Goal: Transaction & Acquisition: Purchase product/service

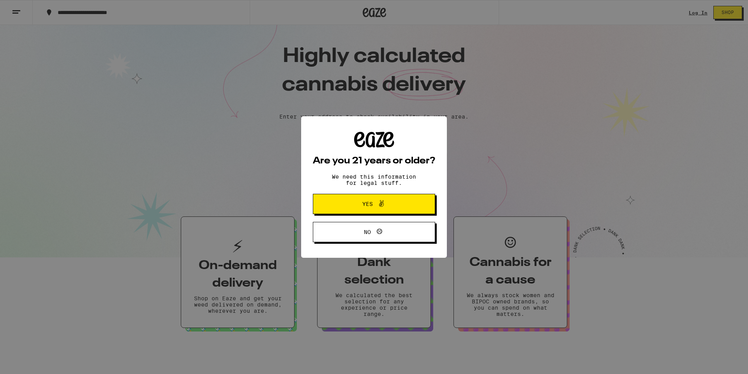
click at [371, 203] on span "Yes" at bounding box center [367, 203] width 11 height 5
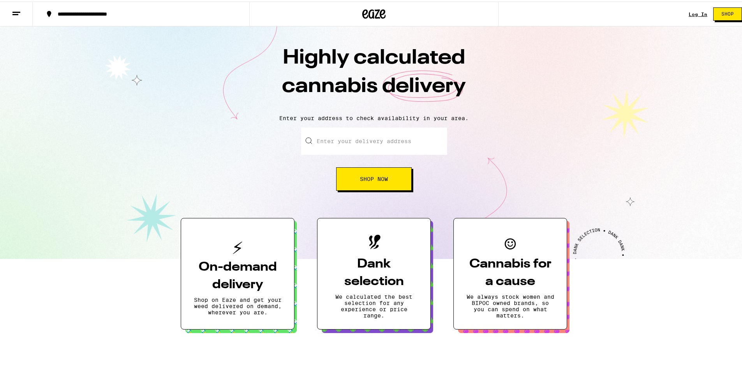
click at [689, 11] on link "Log In" at bounding box center [698, 12] width 19 height 5
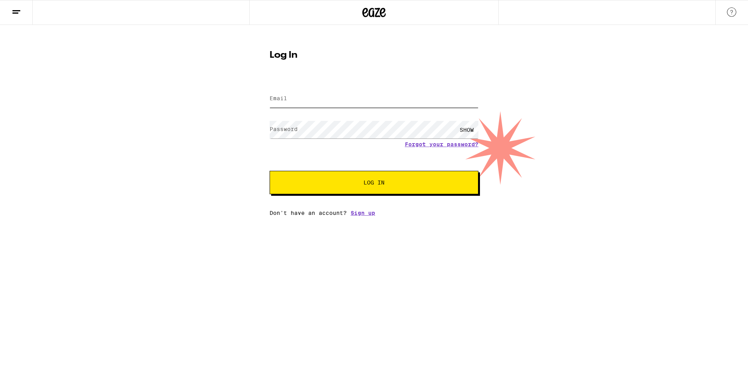
type input "[EMAIL_ADDRESS][DOMAIN_NAME]"
click at [369, 101] on input "[EMAIL_ADDRESS][DOMAIN_NAME]" at bounding box center [374, 99] width 209 height 18
click at [386, 184] on span "Log In" at bounding box center [374, 182] width 146 height 5
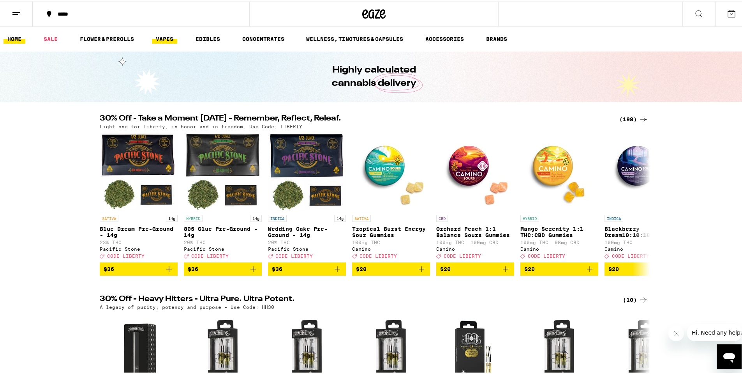
click at [168, 39] on link "VAPES" at bounding box center [164, 37] width 25 height 9
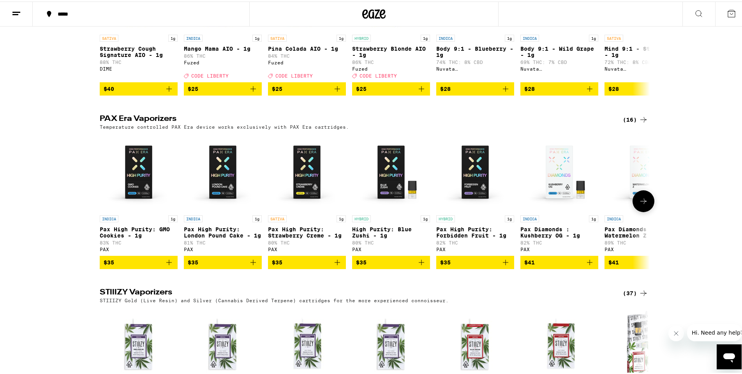
scroll to position [517, 0]
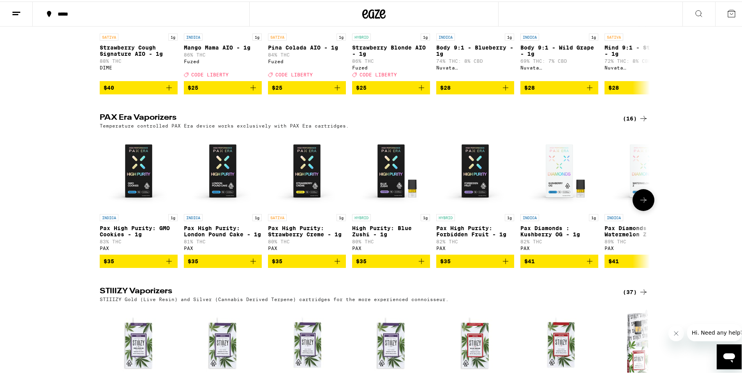
click at [334, 264] on icon "Add to bag" at bounding box center [337, 259] width 9 height 9
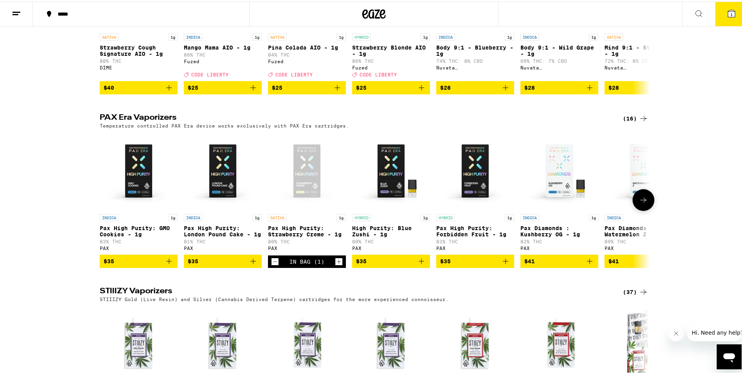
scroll to position [542, 0]
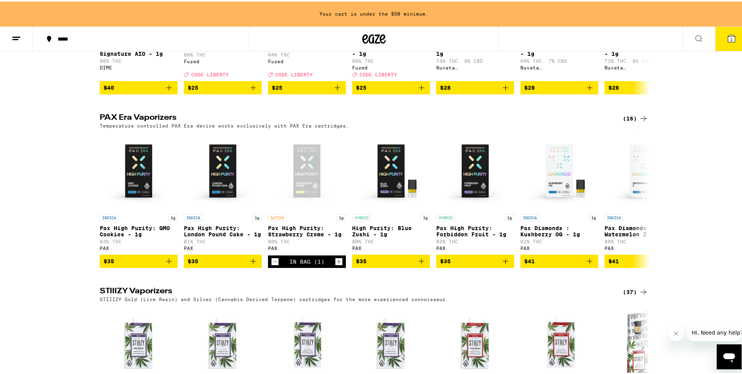
click at [641, 295] on icon at bounding box center [643, 290] width 9 height 9
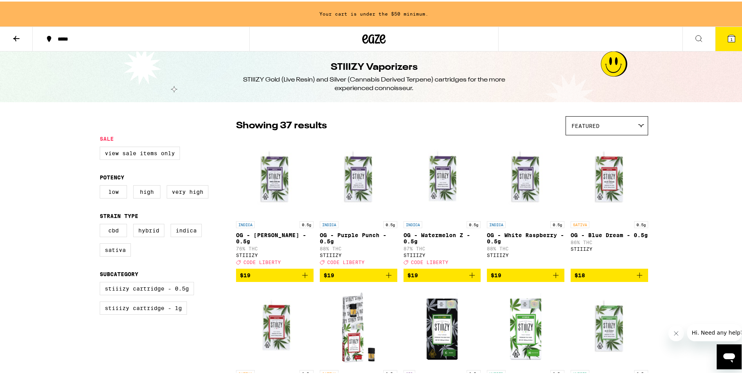
click at [14, 35] on icon at bounding box center [16, 36] width 9 height 9
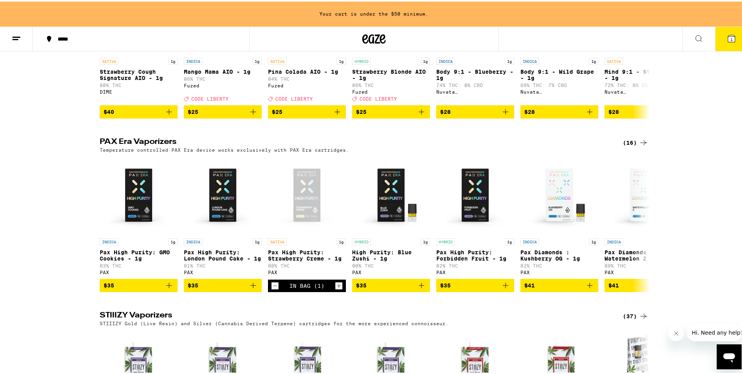
scroll to position [519, 0]
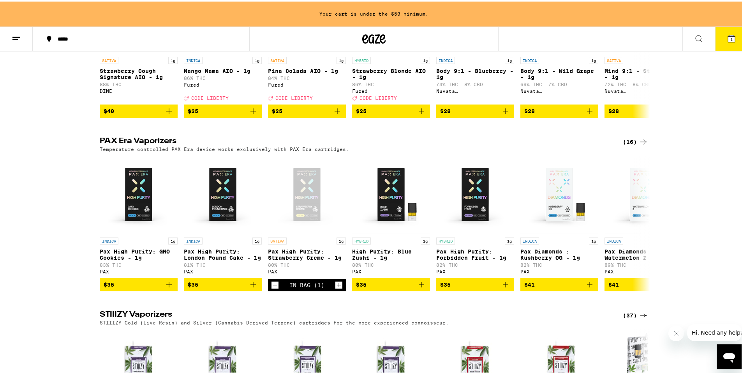
click at [643, 145] on icon at bounding box center [643, 140] width 9 height 9
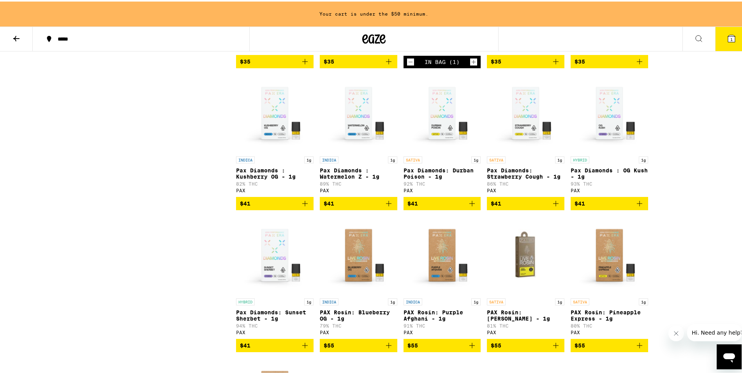
scroll to position [207, 0]
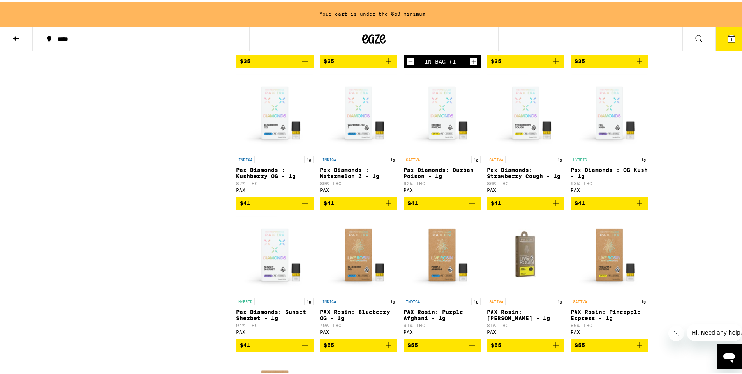
click at [470, 206] on icon "Add to bag" at bounding box center [472, 201] width 9 height 9
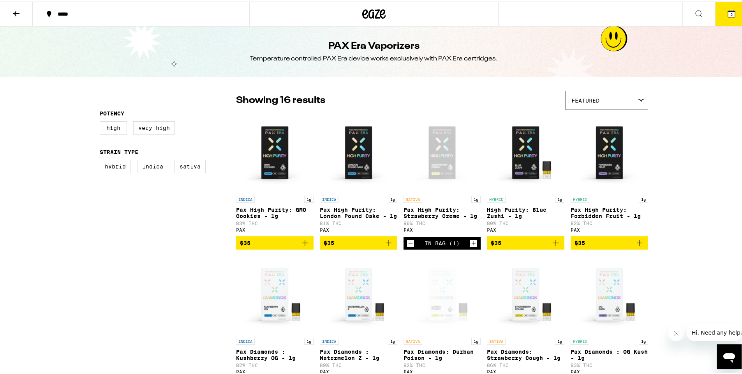
scroll to position [0, 0]
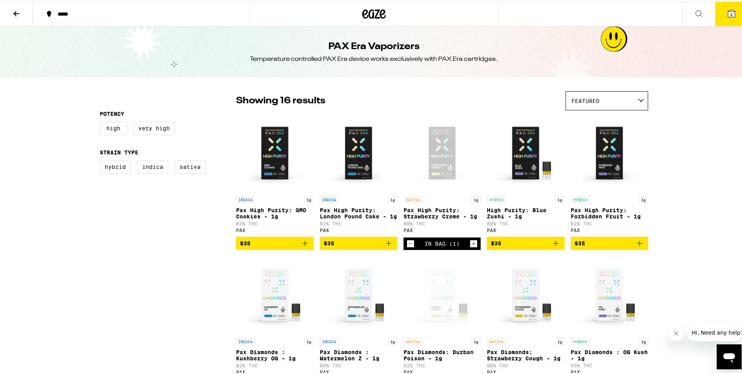
click at [729, 12] on icon at bounding box center [731, 12] width 7 height 7
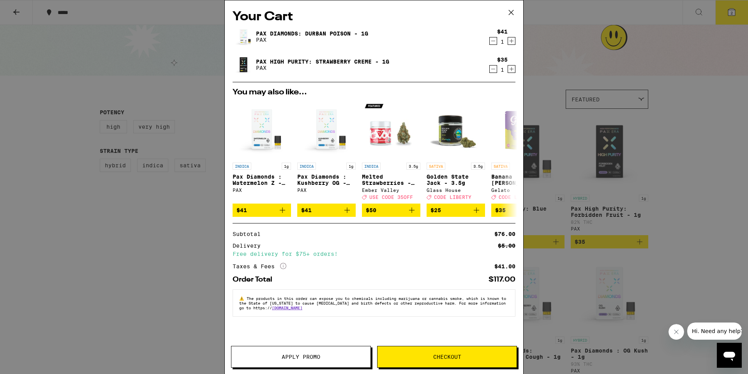
click at [513, 14] on icon at bounding box center [511, 13] width 12 height 12
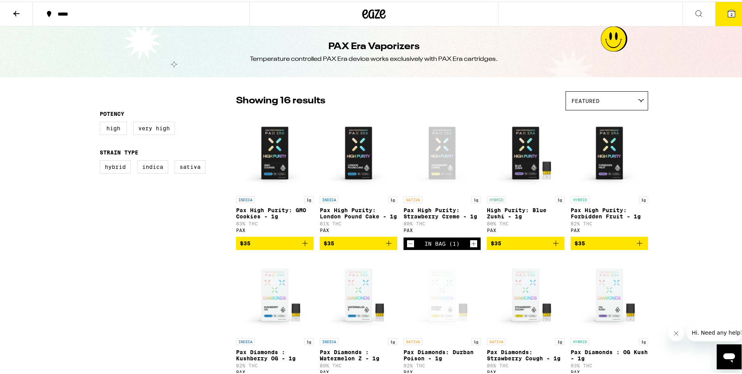
click at [20, 12] on icon at bounding box center [16, 11] width 9 height 9
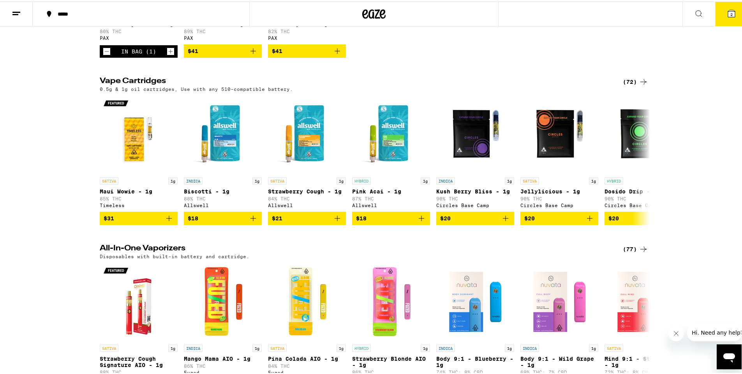
scroll to position [207, 0]
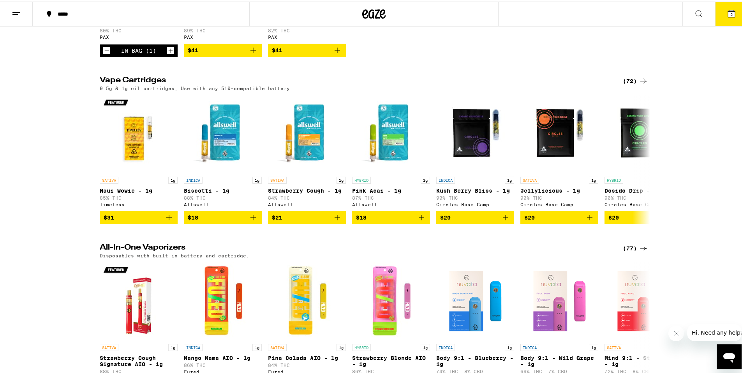
click at [640, 251] on icon at bounding box center [643, 246] width 9 height 9
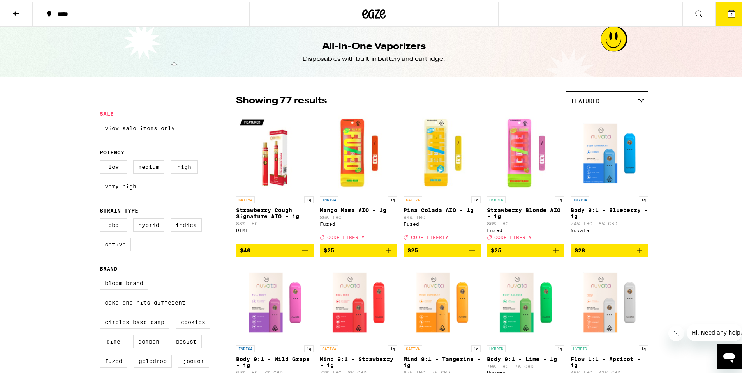
click at [731, 14] on span "2" at bounding box center [732, 13] width 2 height 5
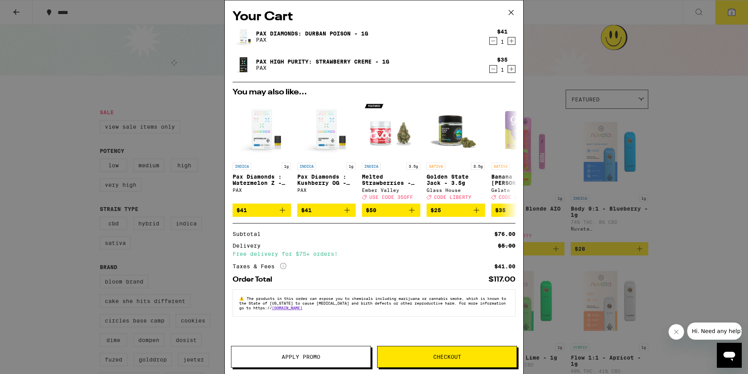
click at [448, 358] on span "Checkout" at bounding box center [447, 356] width 28 height 5
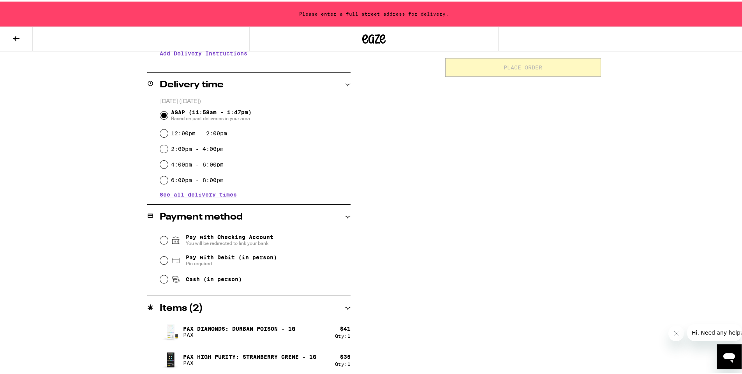
scroll to position [173, 0]
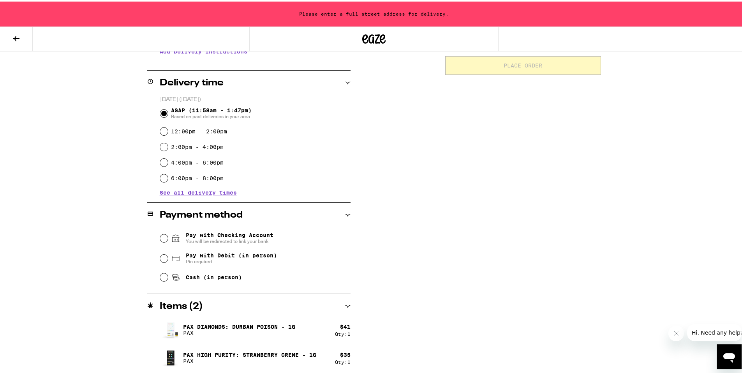
click at [226, 275] on span "Cash (in person)" at bounding box center [214, 275] width 56 height 6
click at [168, 275] on input "Cash (in person)" at bounding box center [164, 276] width 8 height 8
radio input "true"
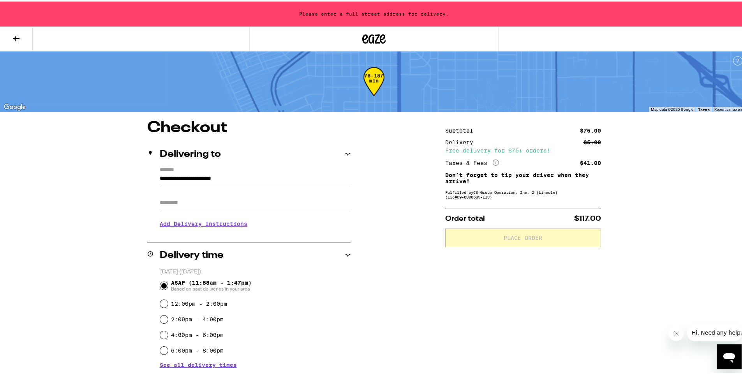
scroll to position [0, 0]
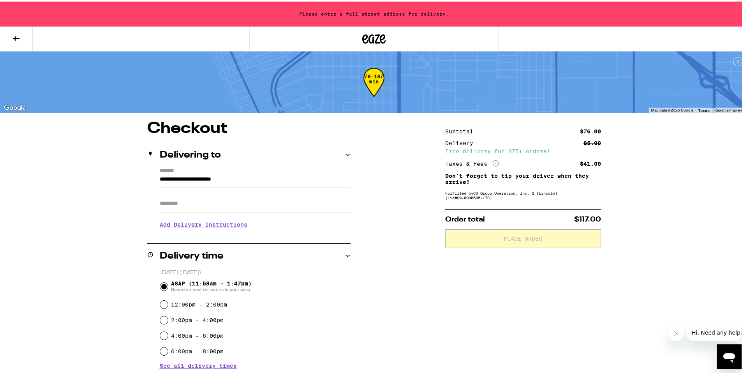
click at [345, 154] on icon at bounding box center [347, 153] width 5 height 5
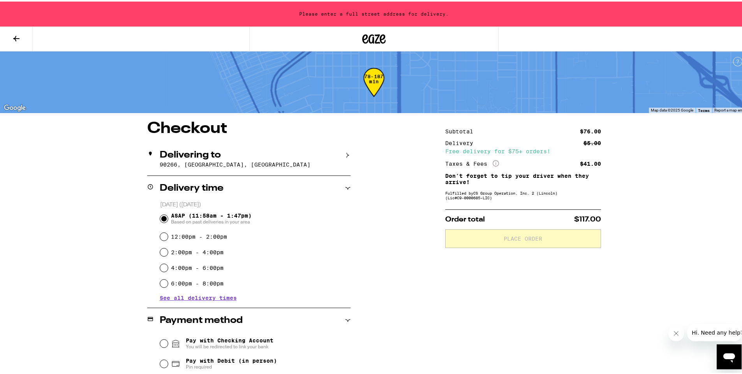
click at [95, 201] on div "**********" at bounding box center [374, 299] width 561 height 360
click at [155, 161] on div "Delivering to 90266, Manhattan Beach, CA" at bounding box center [248, 157] width 203 height 33
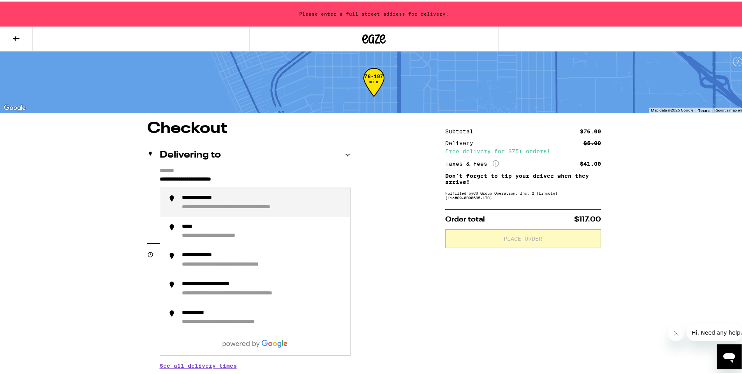
drag, startPoint x: 158, startPoint y: 179, endPoint x: 263, endPoint y: 175, distance: 104.9
click at [263, 175] on input "**********" at bounding box center [255, 179] width 191 height 13
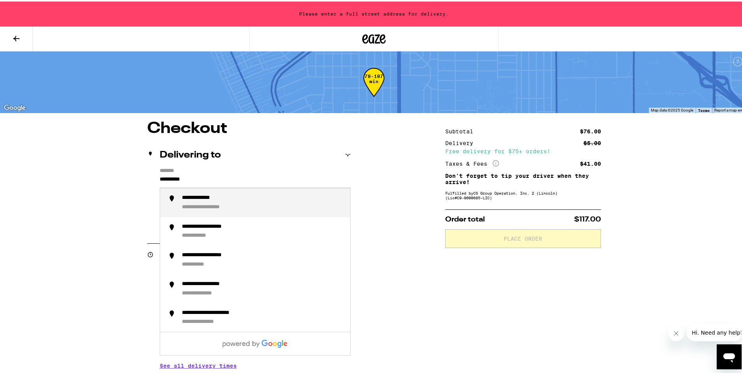
click at [221, 195] on div "**********" at bounding box center [206, 196] width 49 height 7
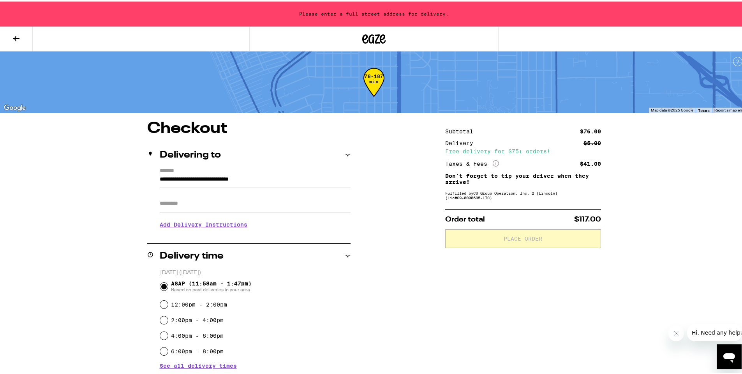
type input "**********"
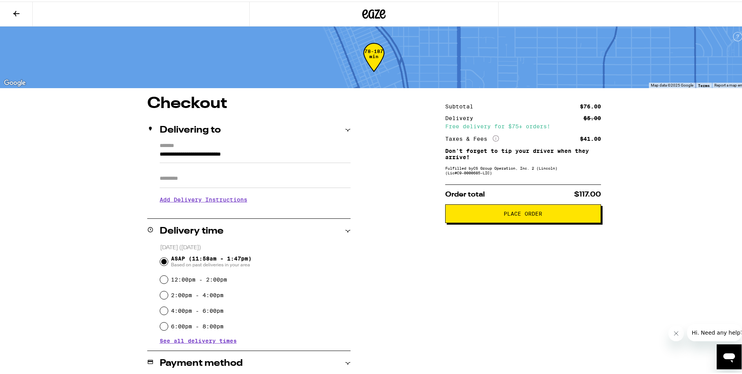
click at [214, 281] on label "12:00pm - 2:00pm" at bounding box center [199, 278] width 56 height 6
click at [168, 281] on input "12:00pm - 2:00pm" at bounding box center [164, 278] width 8 height 8
radio input "true"
click at [524, 212] on span "Place Order" at bounding box center [523, 211] width 39 height 5
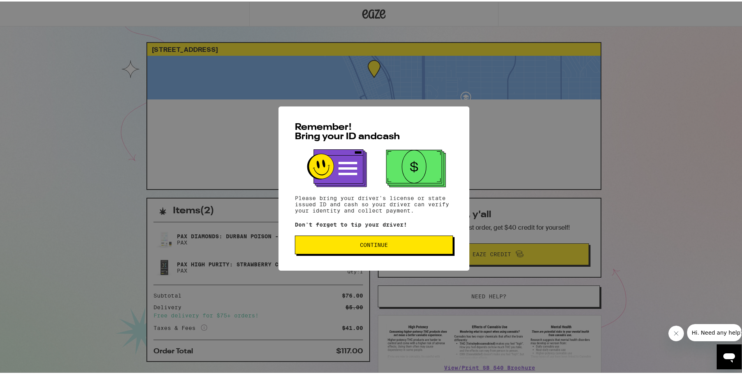
click at [371, 246] on span "Continue" at bounding box center [374, 242] width 28 height 5
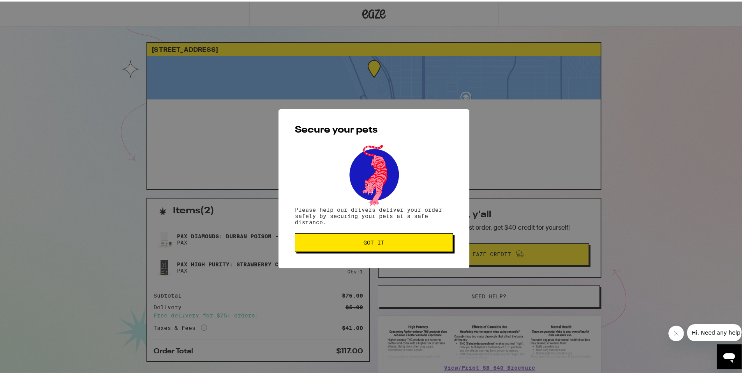
click at [377, 240] on span "Got it" at bounding box center [374, 240] width 21 height 5
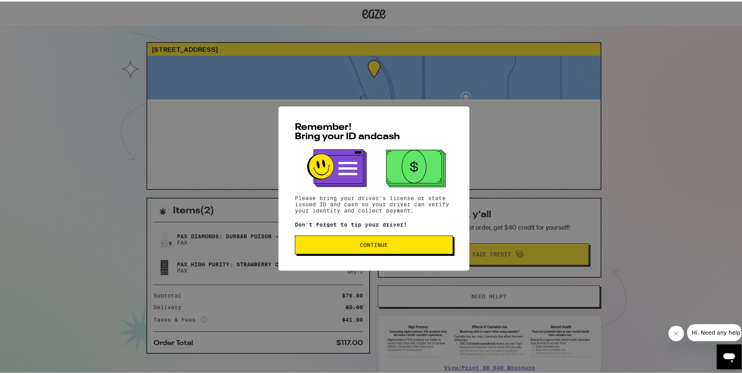
click at [381, 245] on span "Continue" at bounding box center [374, 242] width 28 height 5
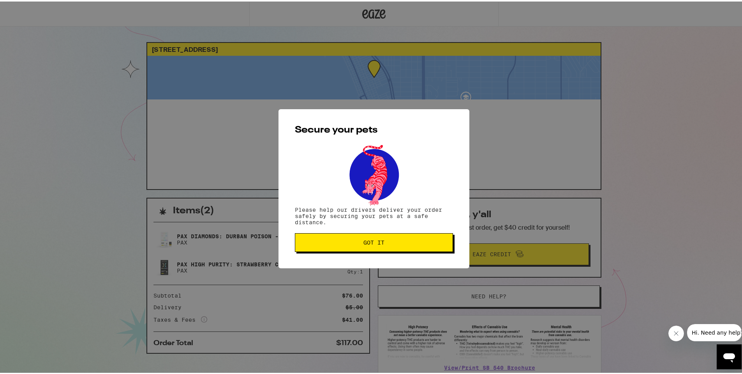
click at [378, 242] on span "Got it" at bounding box center [374, 240] width 21 height 5
